Goal: Information Seeking & Learning: Learn about a topic

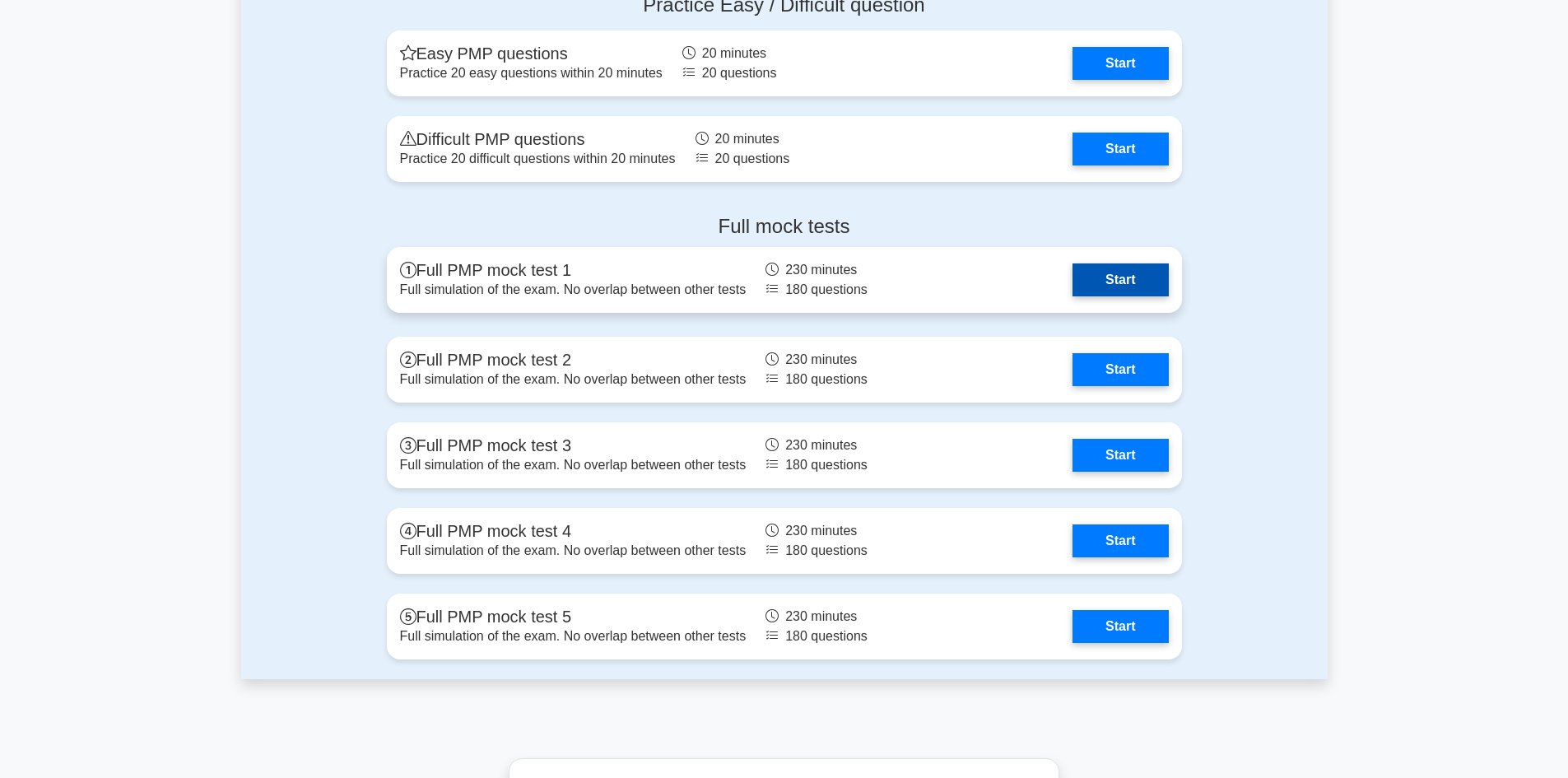
scroll to position [5185, 0]
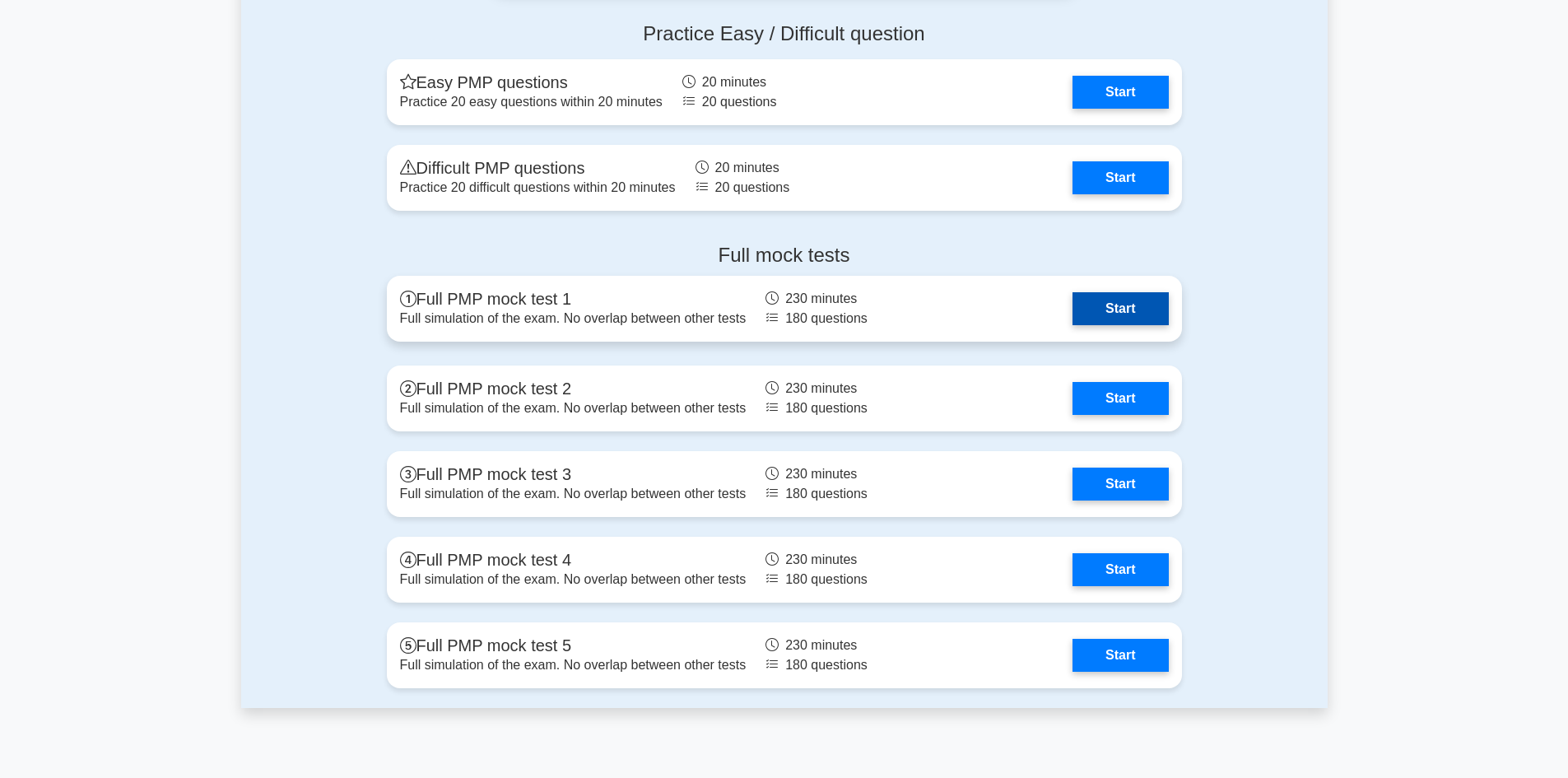
click at [1113, 302] on link "Start" at bounding box center [1120, 309] width 96 height 33
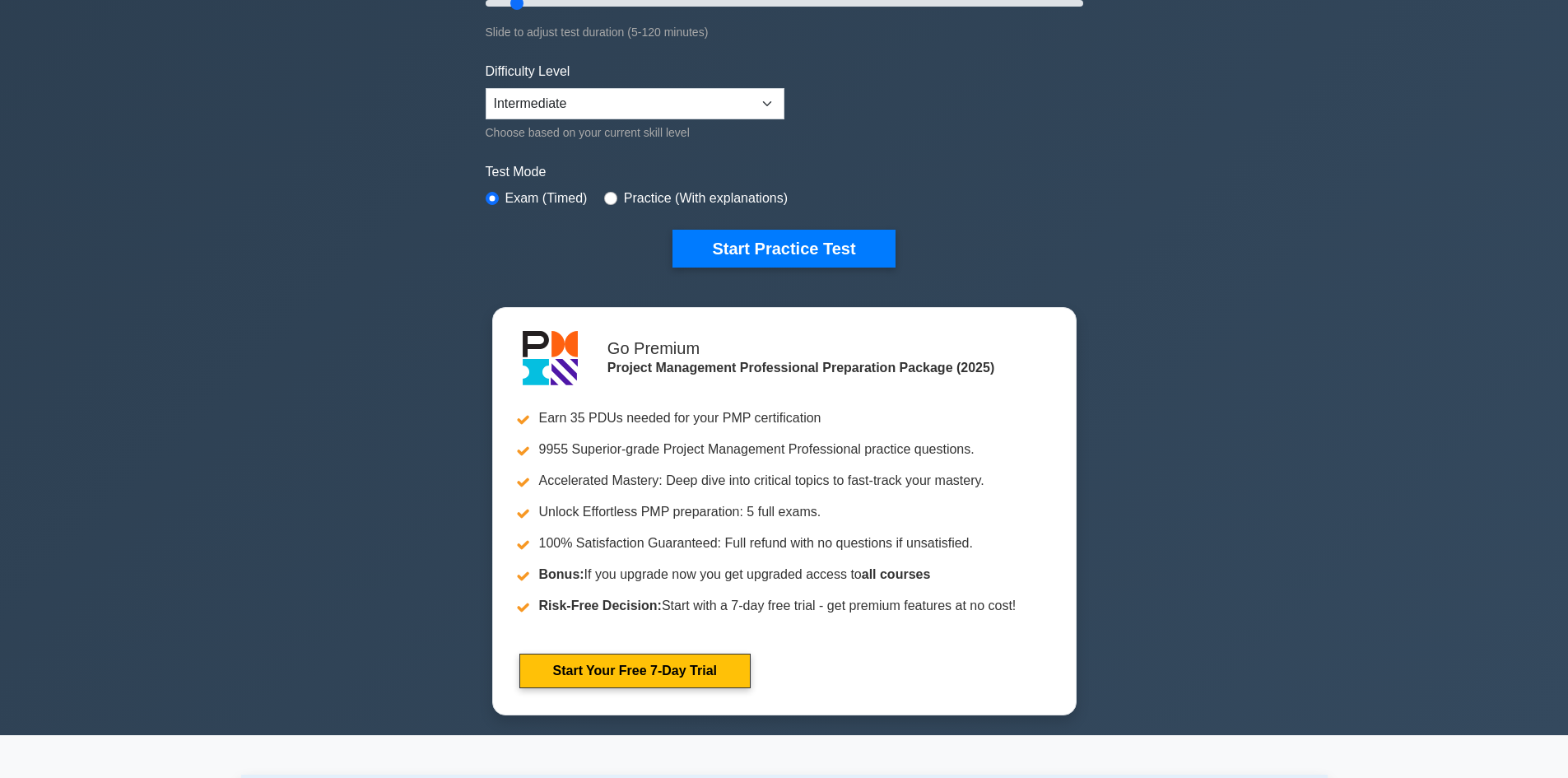
scroll to position [0, 0]
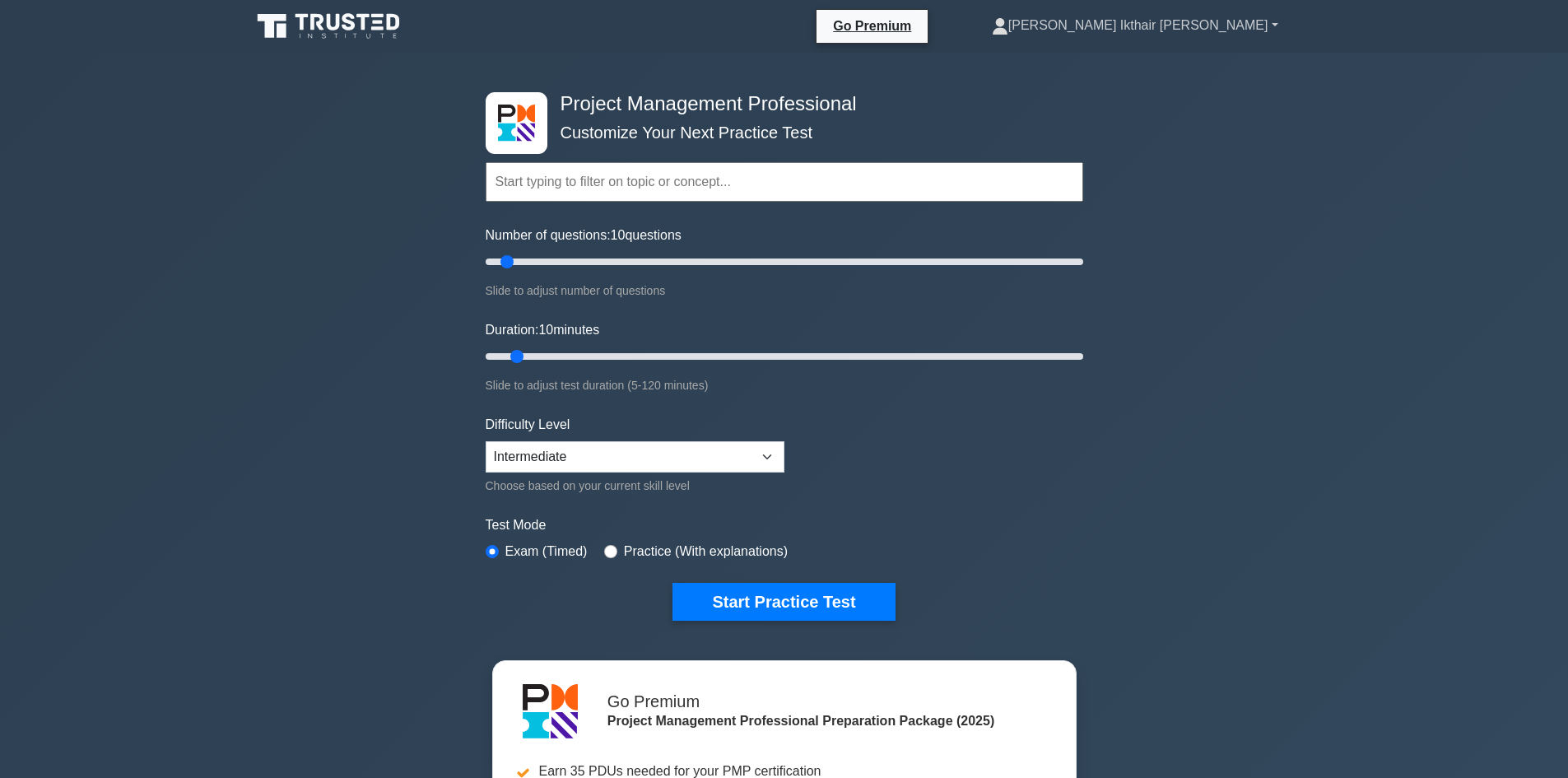
click at [1265, 30] on link "[PERSON_NAME] Ikthair [PERSON_NAME]" at bounding box center [1134, 26] width 365 height 33
click at [1080, 56] on link "Profile" at bounding box center [1018, 64] width 130 height 26
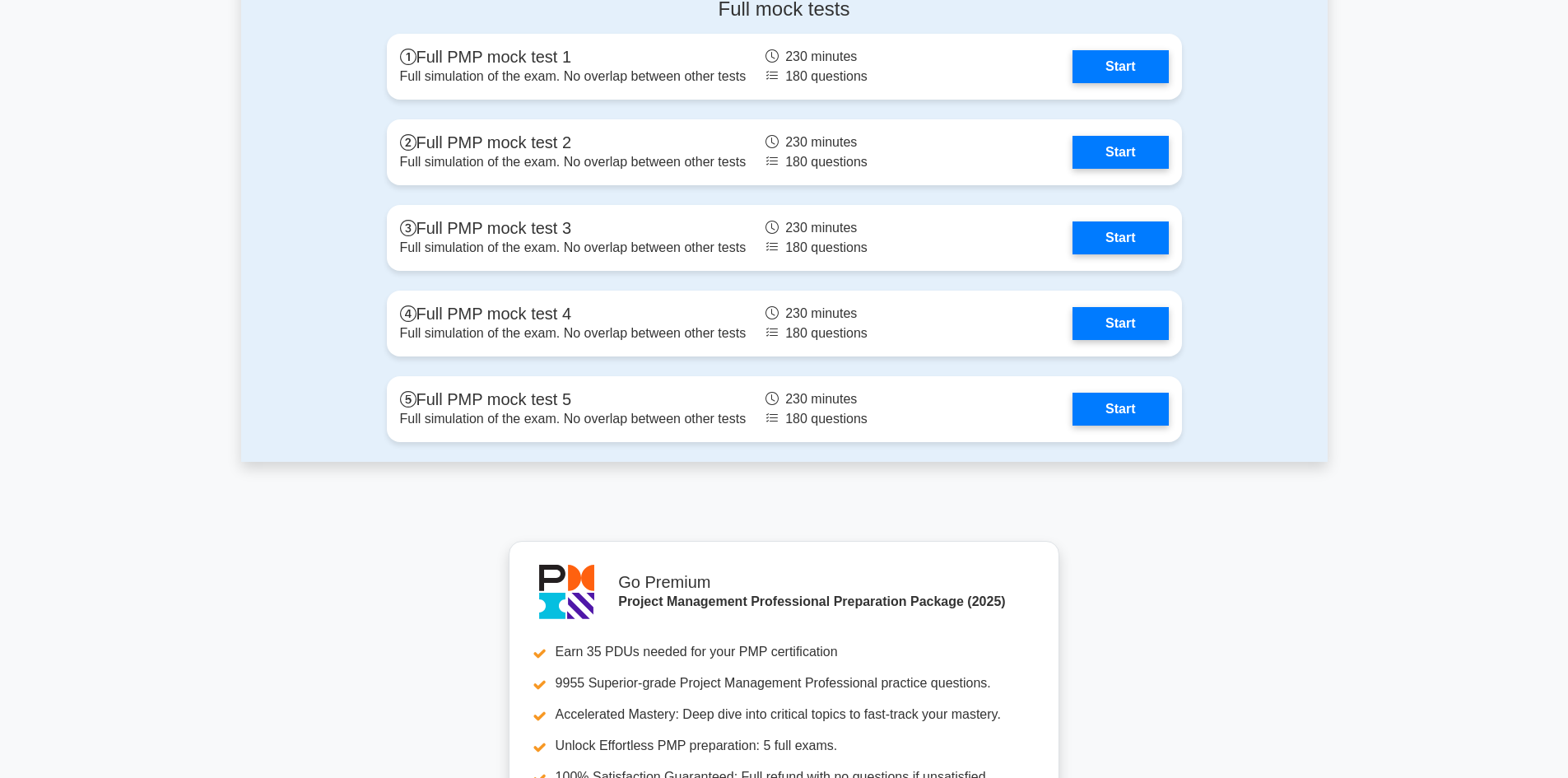
scroll to position [5431, 0]
